Goal: Transaction & Acquisition: Purchase product/service

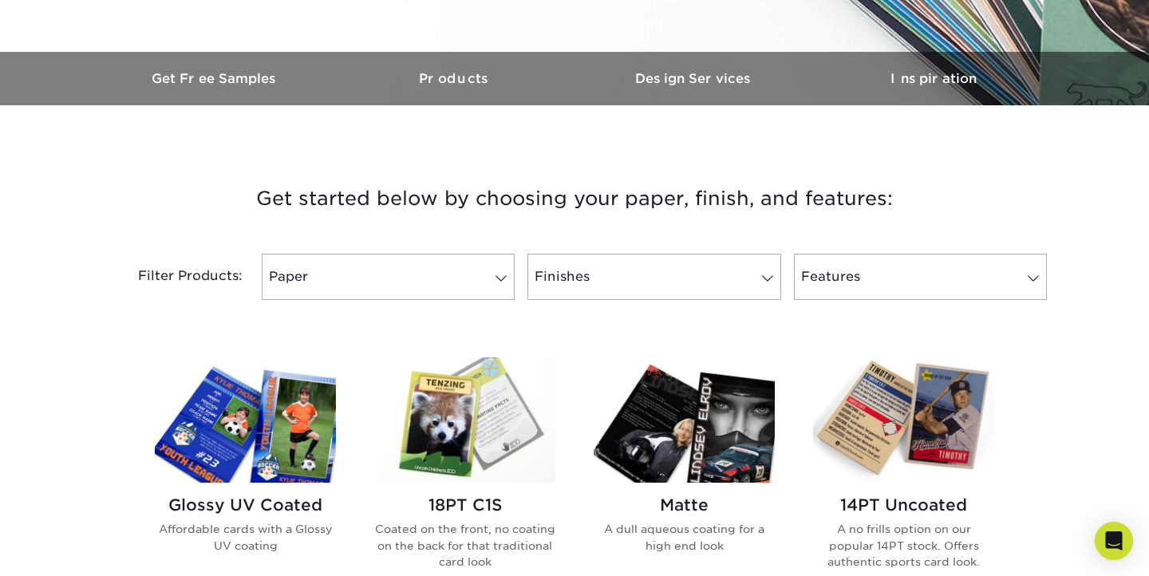
scroll to position [525, 0]
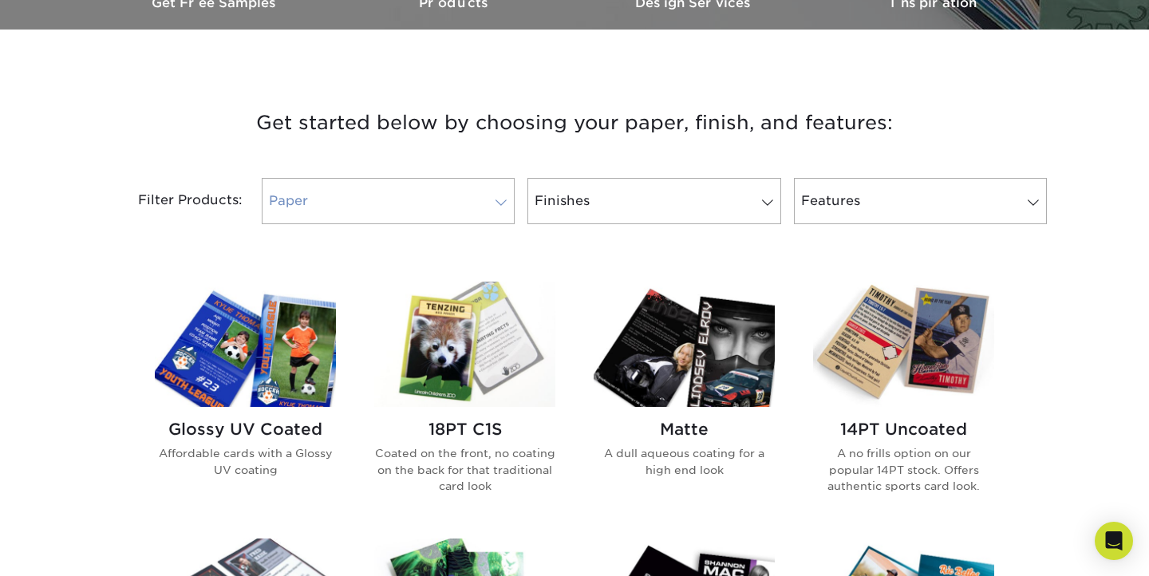
click at [472, 201] on link "Paper" at bounding box center [388, 201] width 253 height 46
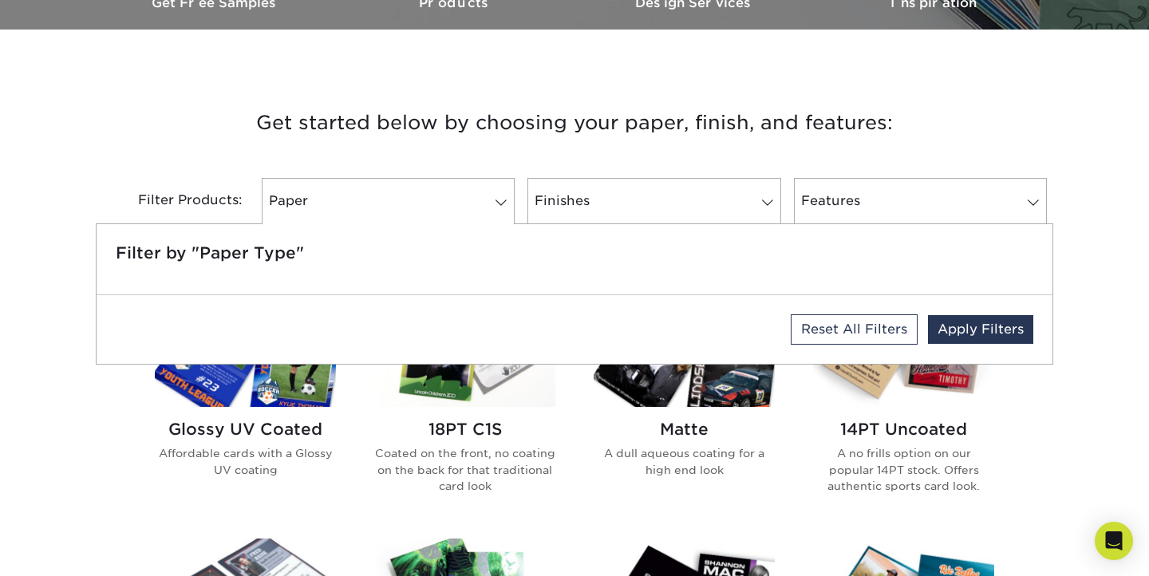
click at [523, 152] on h3 "Get started below by choosing your paper, finish, and features:" at bounding box center [575, 123] width 934 height 72
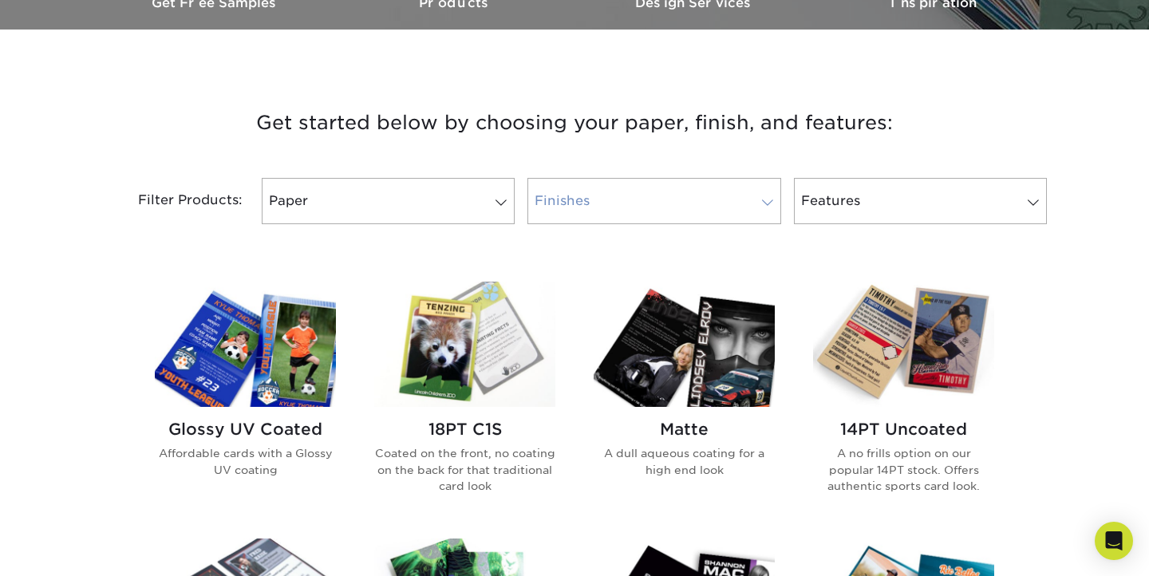
click at [772, 198] on span at bounding box center [767, 202] width 22 height 13
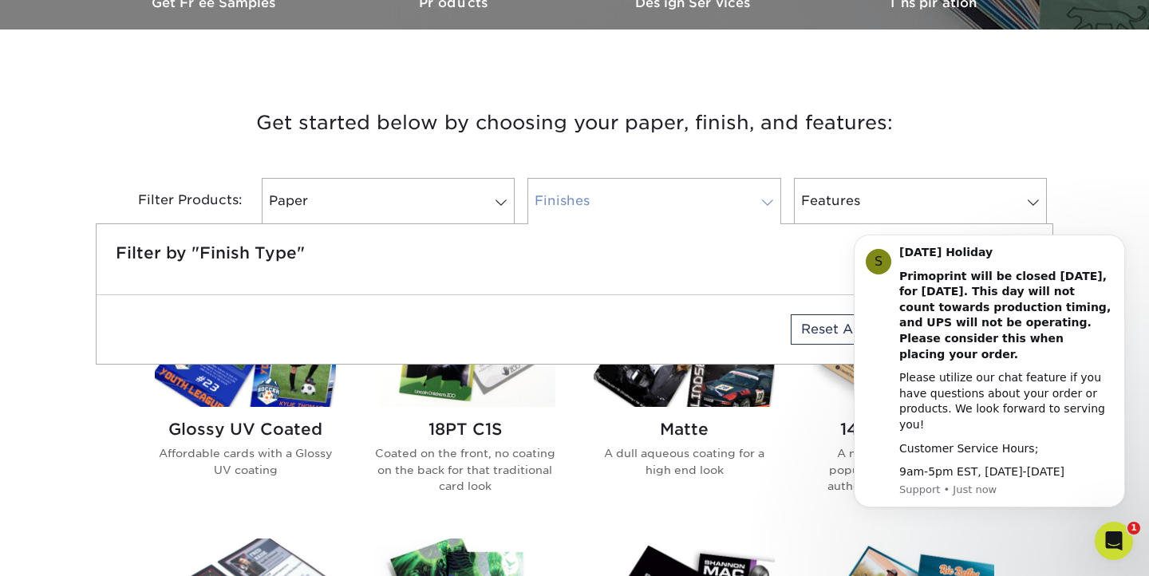
scroll to position [0, 0]
click at [774, 164] on div "Filter Products: Paper Filter by "Paper Type" Reset All Filters Apply Filters F…" at bounding box center [575, 211] width 958 height 104
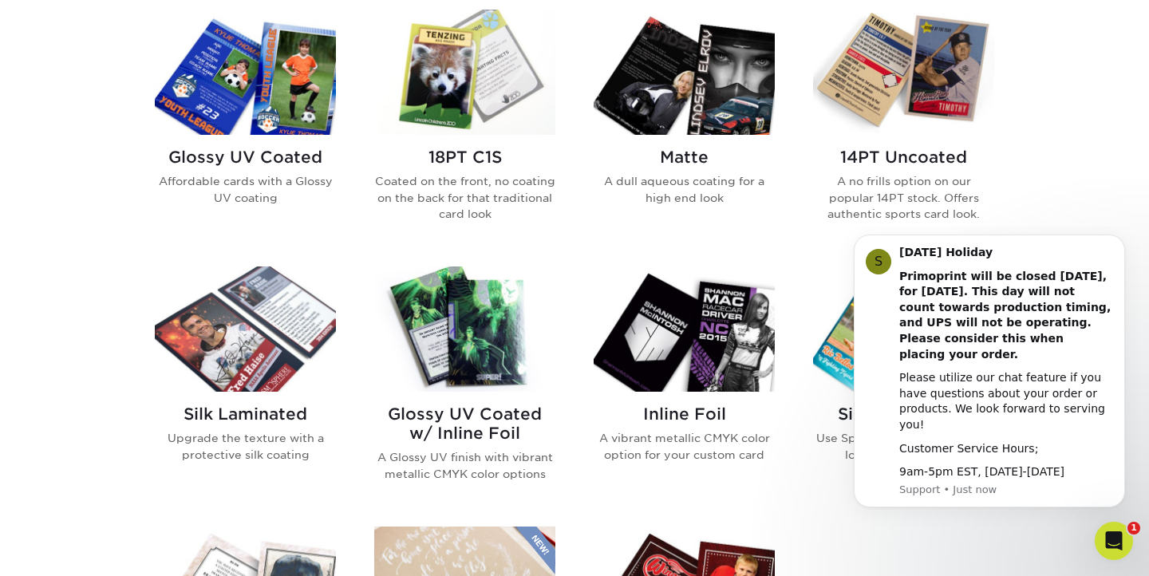
scroll to position [800, 0]
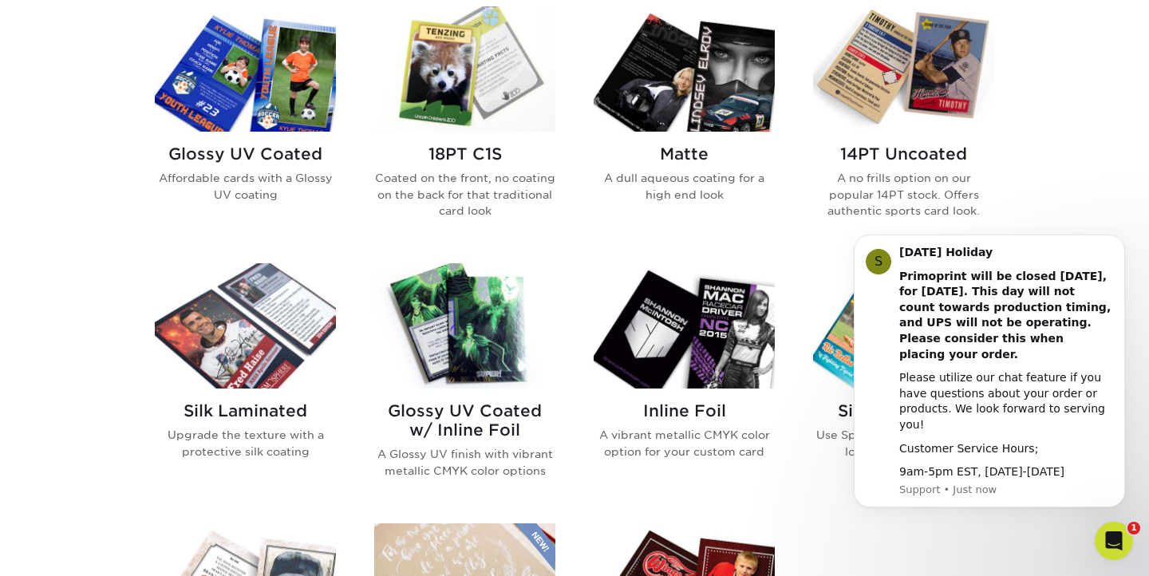
click at [453, 95] on img at bounding box center [464, 68] width 181 height 125
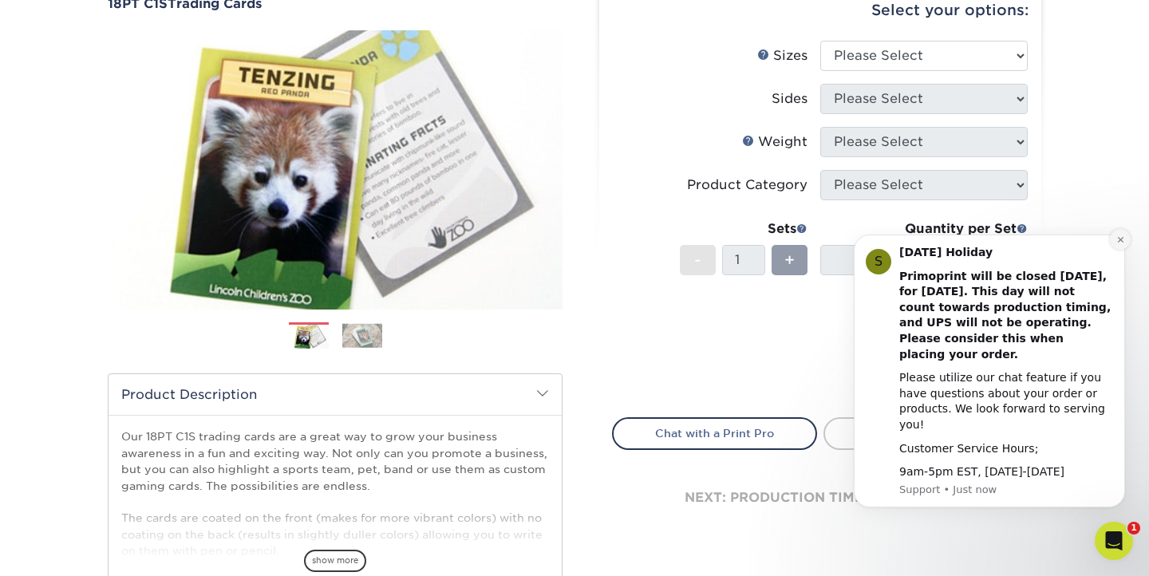
click at [1118, 244] on icon "Dismiss notification" at bounding box center [1120, 239] width 9 height 9
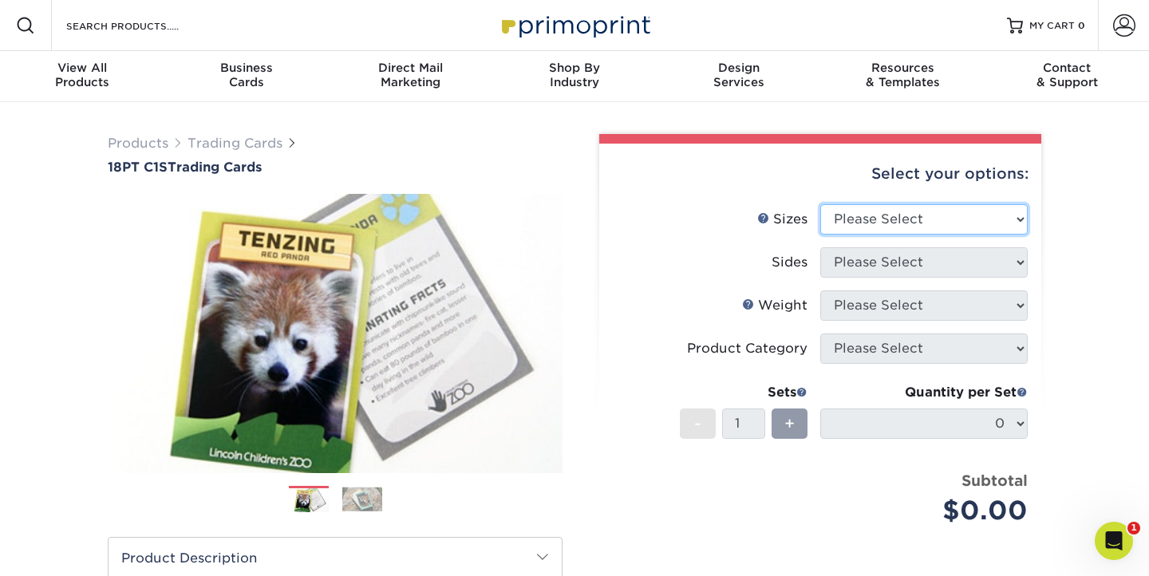
click at [937, 214] on select "Please Select 2.5" x 3.5"" at bounding box center [923, 219] width 207 height 30
select select "2.50x3.50"
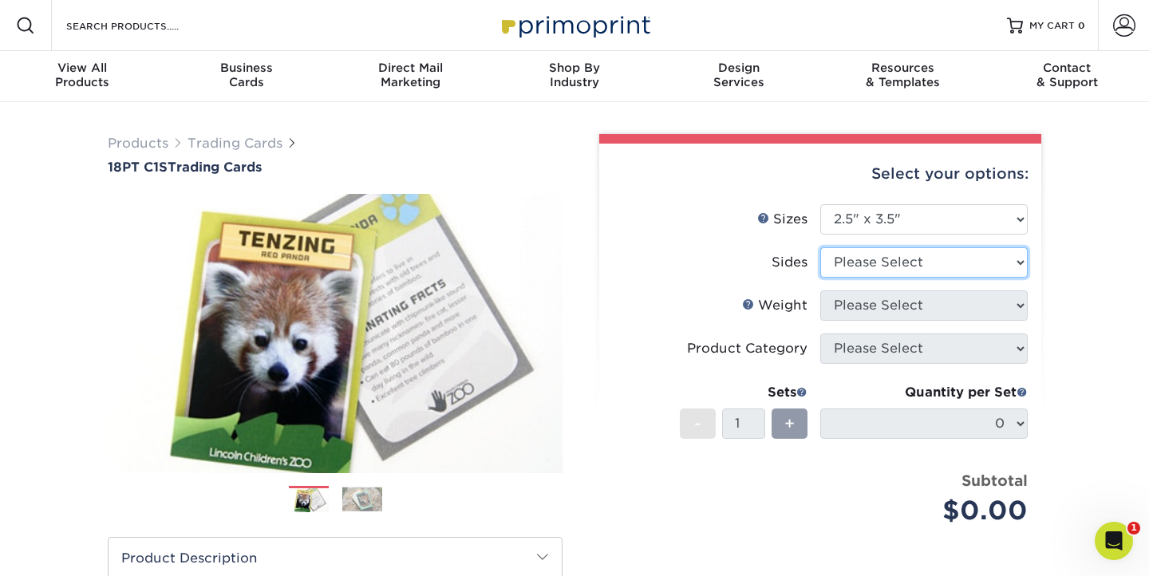
click at [923, 259] on select "Please Select Print Both Sides Print Front Only" at bounding box center [923, 262] width 207 height 30
select select "13abbda7-1d64-4f25-8bb2-c179b224825d"
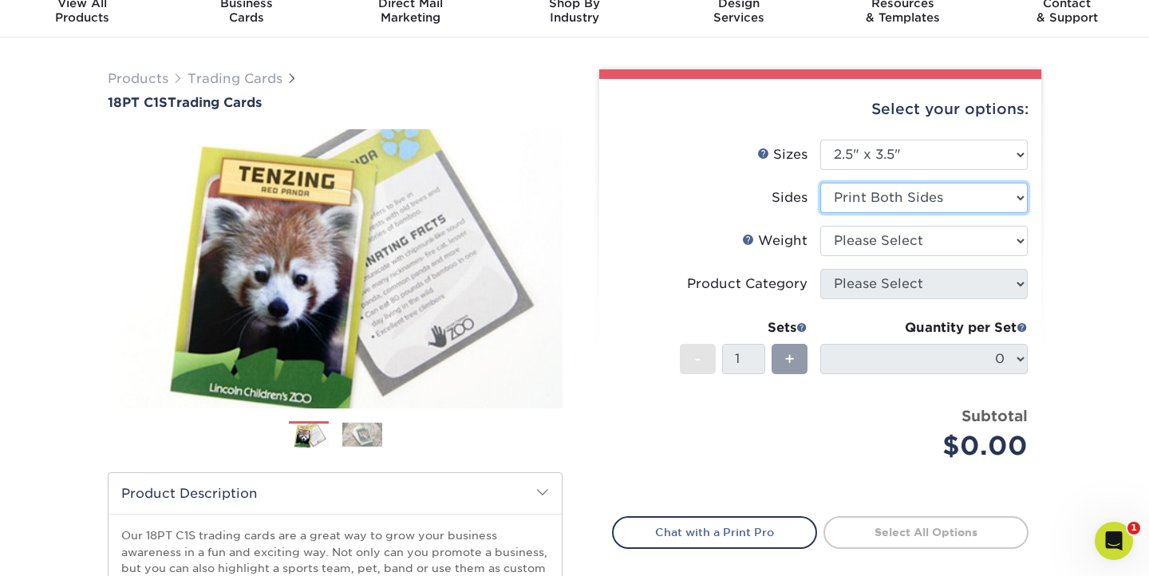
scroll to position [65, 0]
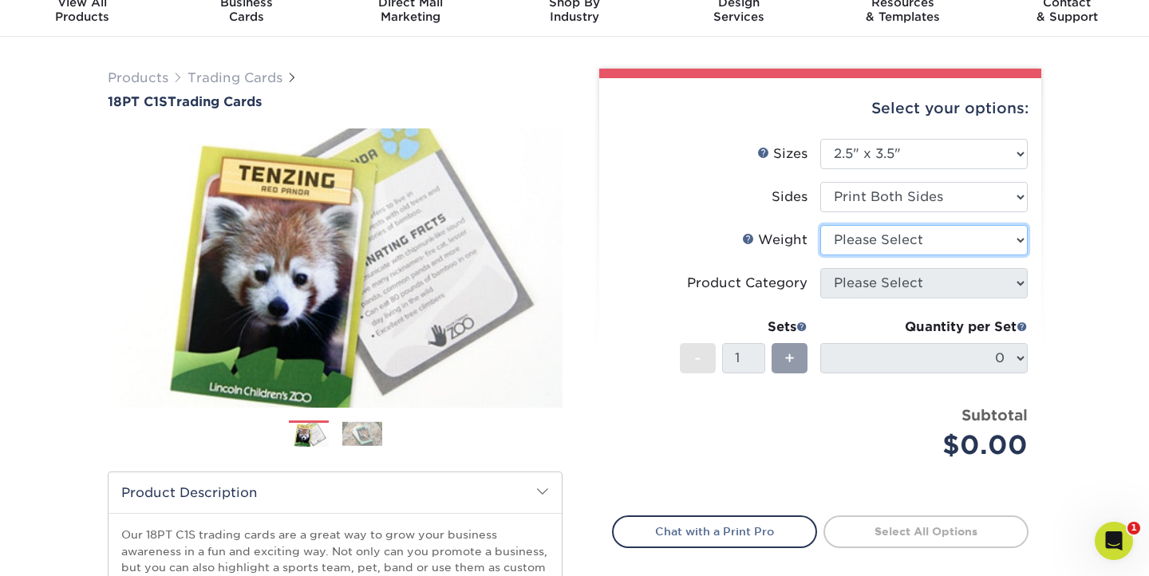
click at [936, 230] on select "Please Select 18PT C1S" at bounding box center [923, 240] width 207 height 30
select select "18PTC1S"
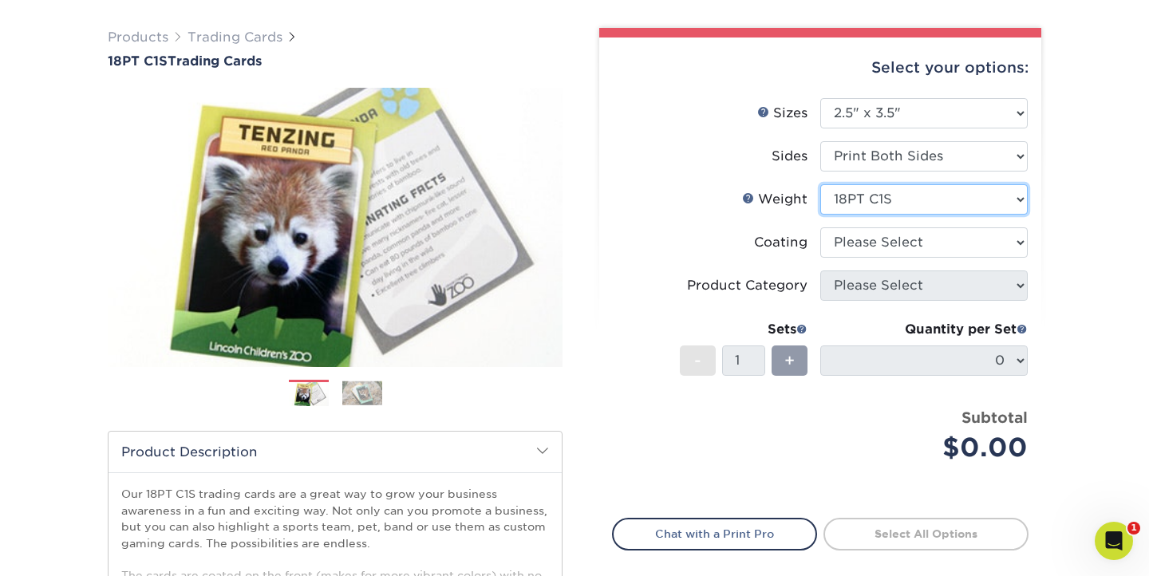
scroll to position [126, 0]
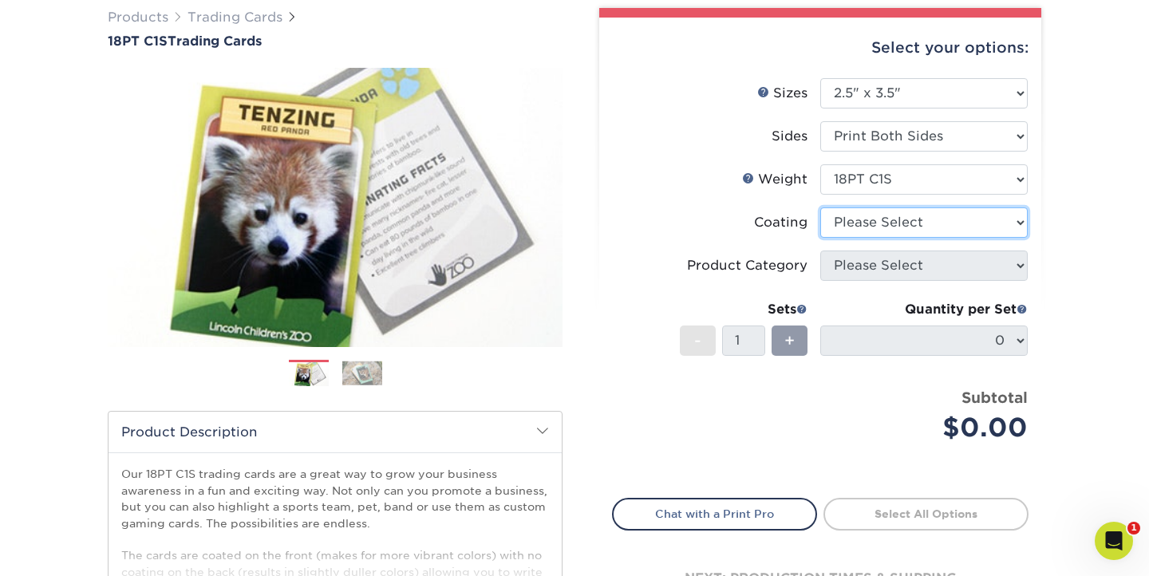
click at [931, 221] on select at bounding box center [923, 222] width 207 height 30
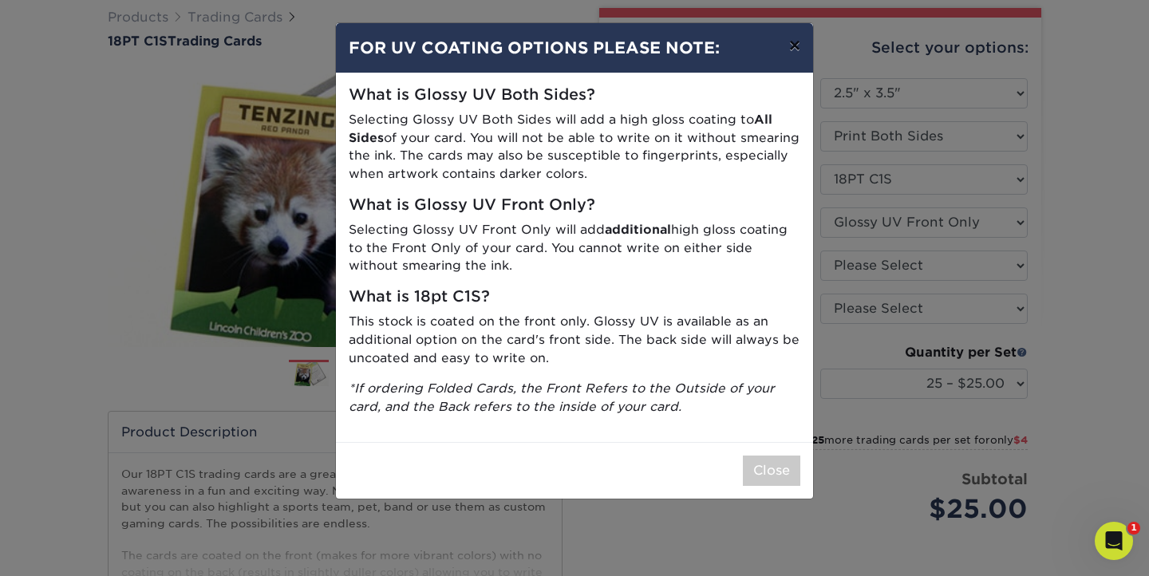
click at [798, 43] on button "×" at bounding box center [794, 45] width 37 height 45
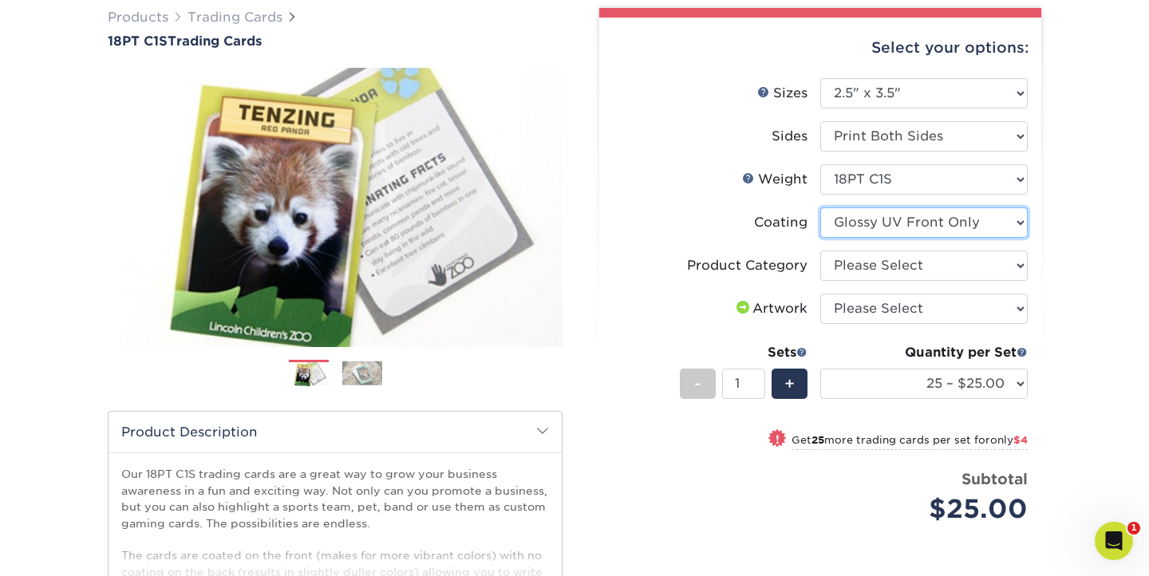
click at [971, 215] on select at bounding box center [923, 222] width 207 height 30
select select "3e7618de-abca-4bda-9f97-8b9129e913d8"
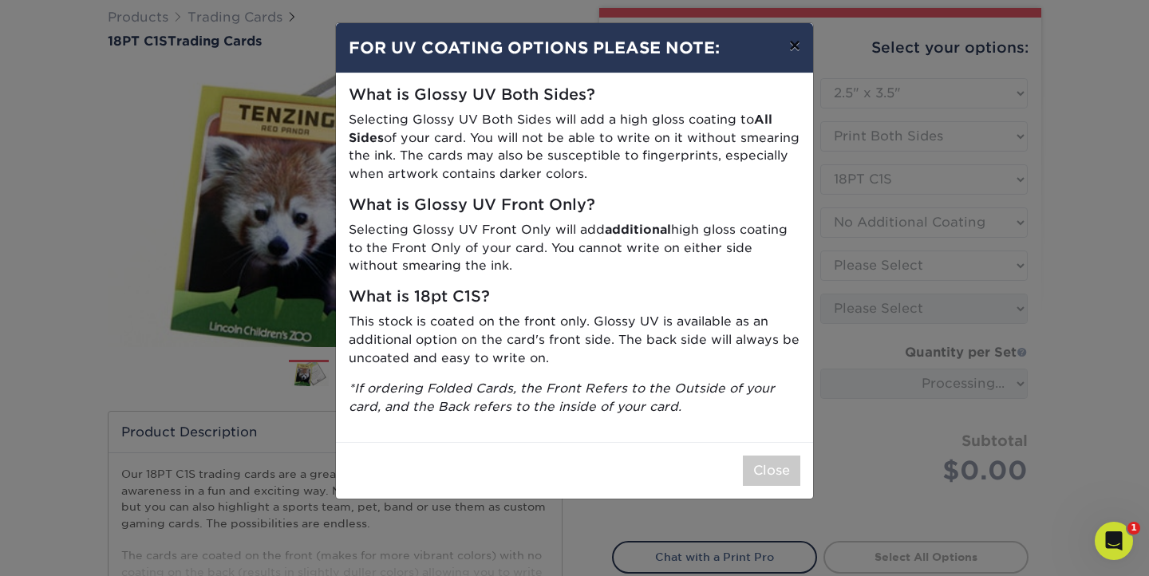
click at [796, 45] on button "×" at bounding box center [794, 45] width 37 height 45
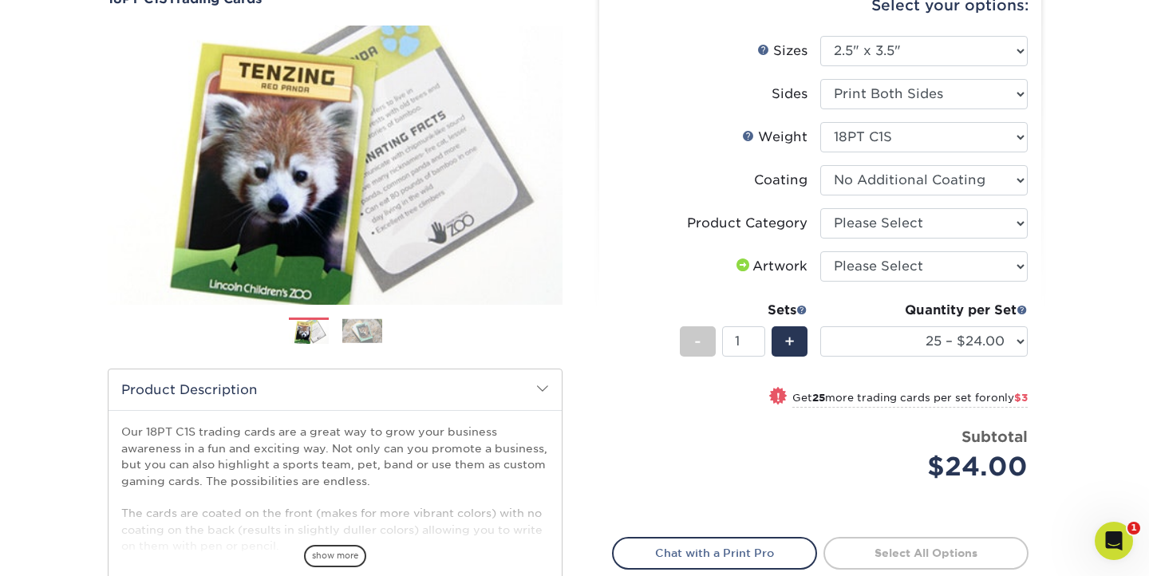
scroll to position [151, 0]
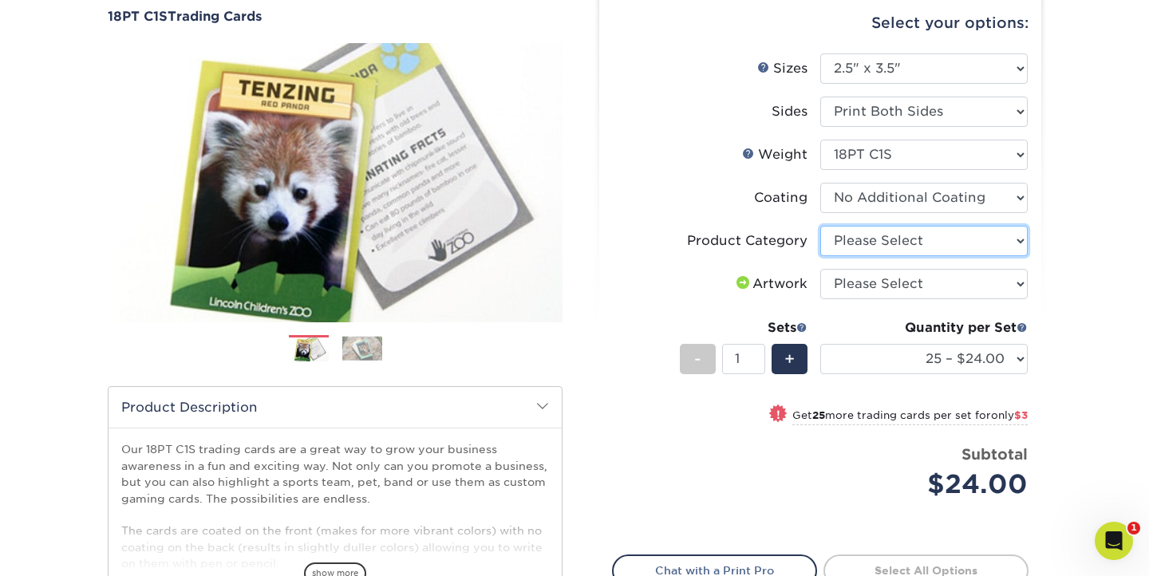
click at [926, 231] on select "Please Select Trading Cards" at bounding box center [923, 241] width 207 height 30
select select "c2f9bce9-36c2-409d-b101-c29d9d031e18"
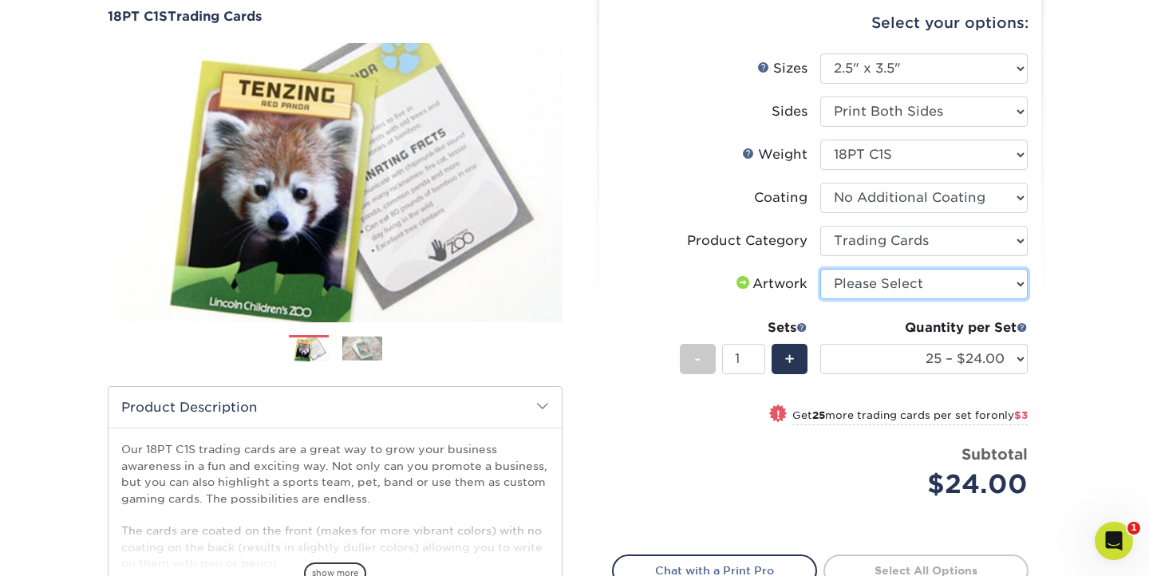
click at [936, 279] on select "Please Select I will upload files I need a design - $100" at bounding box center [923, 284] width 207 height 30
select select "upload"
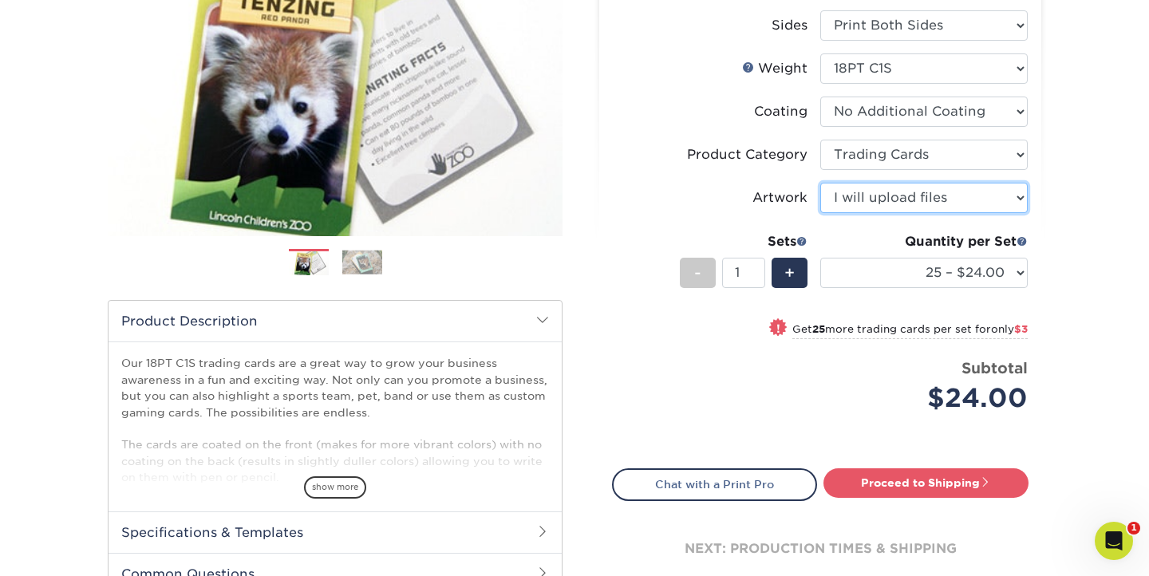
scroll to position [240, 0]
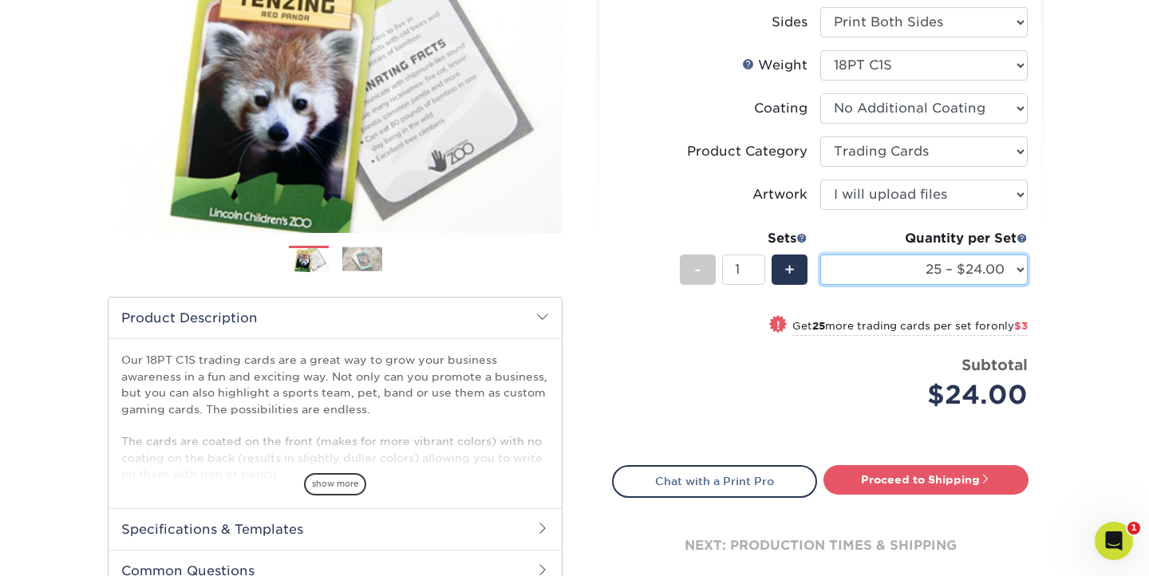
click at [1024, 269] on select "25 – $24.00 50 – $27.00 75 – $35.00 100 – $39.00 250 – $45.00 500 – $55.00 1000…" at bounding box center [923, 270] width 207 height 30
select select "50 – $27.00"
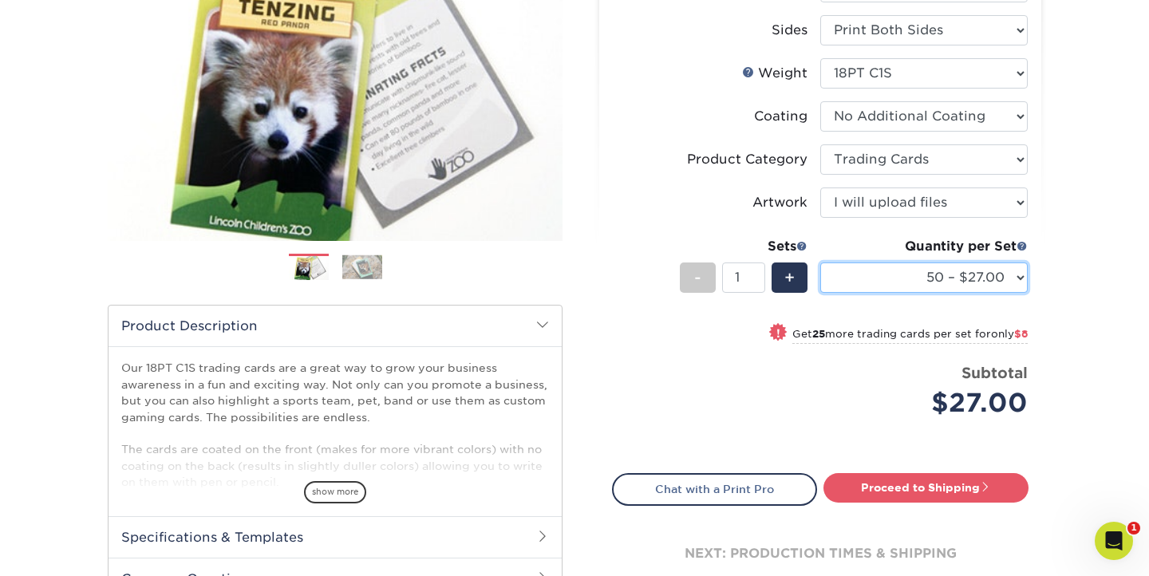
scroll to position [249, 0]
